Goal: Information Seeking & Learning: Compare options

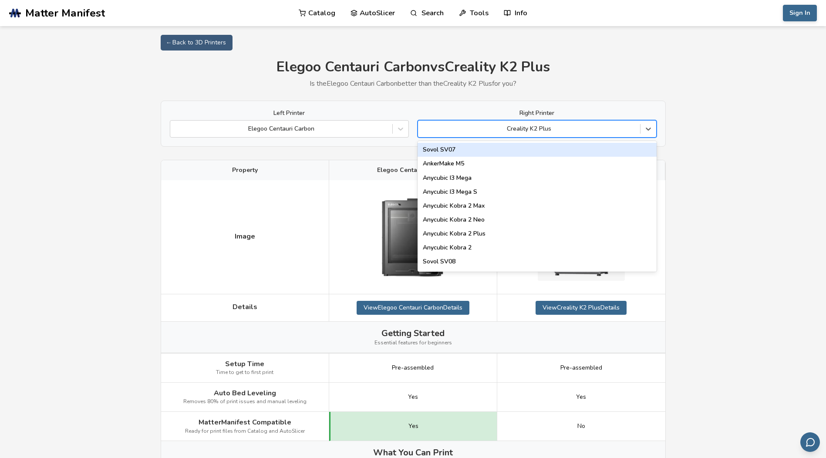
click at [550, 124] on div "Creality K2 Plus" at bounding box center [529, 129] width 222 height 12
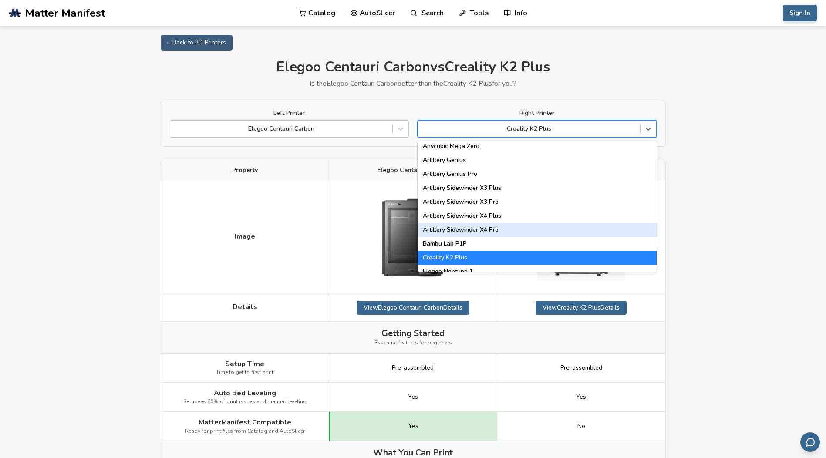
scroll to position [566, 0]
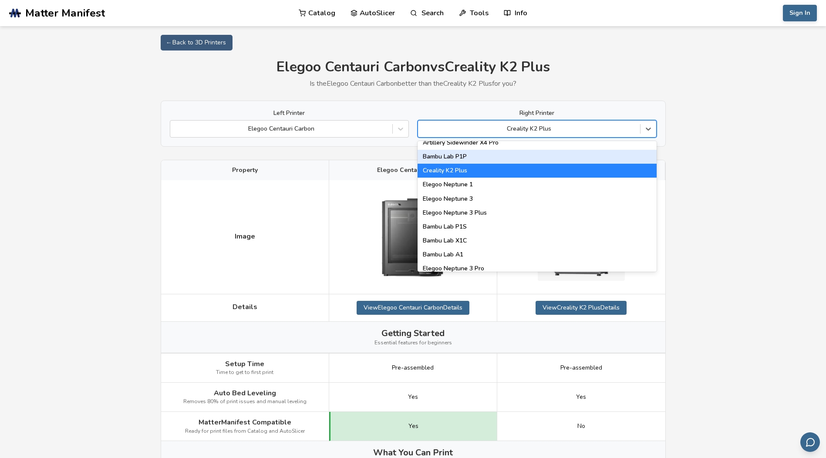
click at [469, 155] on div "Bambu Lab P1P" at bounding box center [537, 157] width 239 height 14
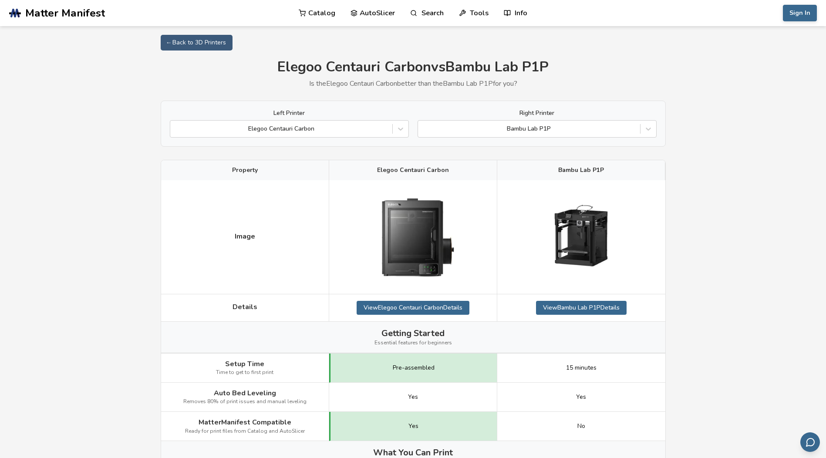
click at [93, 13] on span "Matter Manifest" at bounding box center [65, 13] width 80 height 12
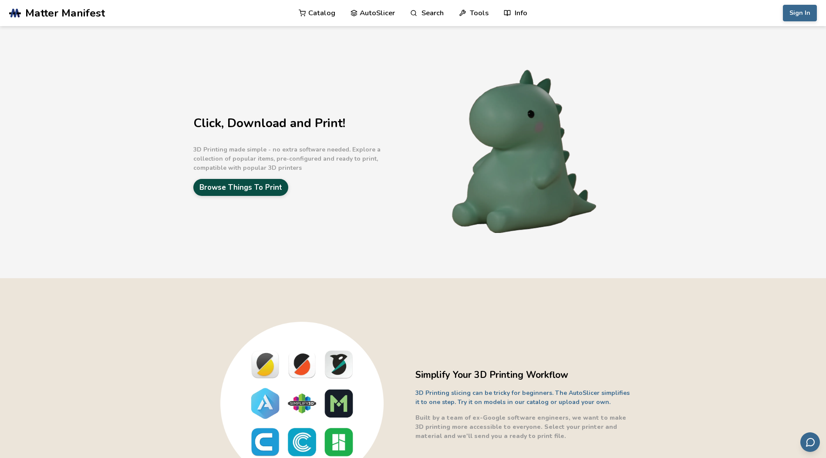
click at [240, 193] on link "Browse Things To Print" at bounding box center [240, 187] width 95 height 17
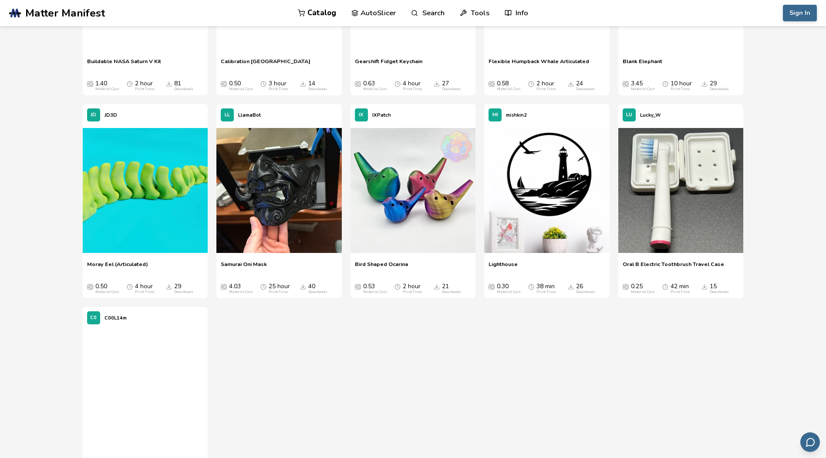
scroll to position [3441, 0]
